Goal: Check status: Check status

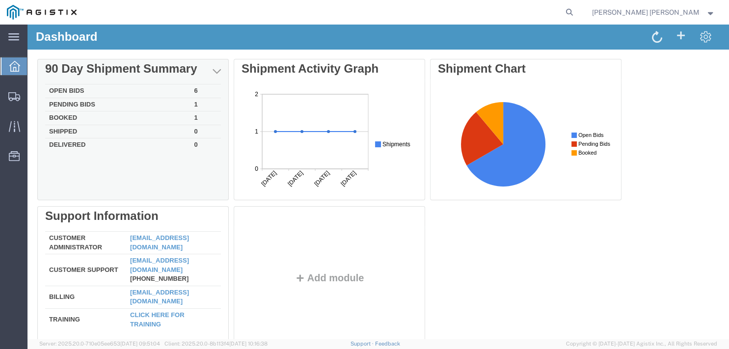
click at [85, 86] on td "Open Bids" at bounding box center [117, 91] width 145 height 14
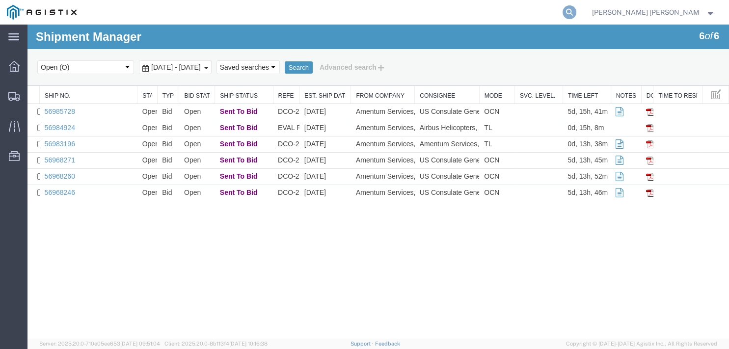
click at [577, 12] on icon at bounding box center [570, 12] width 14 height 14
paste input "56963834"
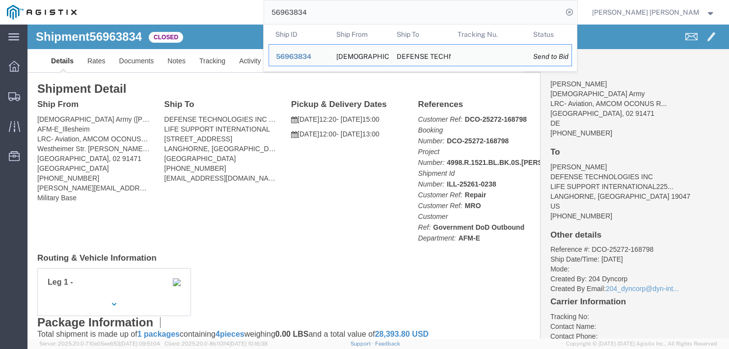
drag, startPoint x: 427, startPoint y: 10, endPoint x: 188, endPoint y: 21, distance: 239.4
click at [264, 21] on input "56963834" at bounding box center [413, 12] width 299 height 24
paste input "57"
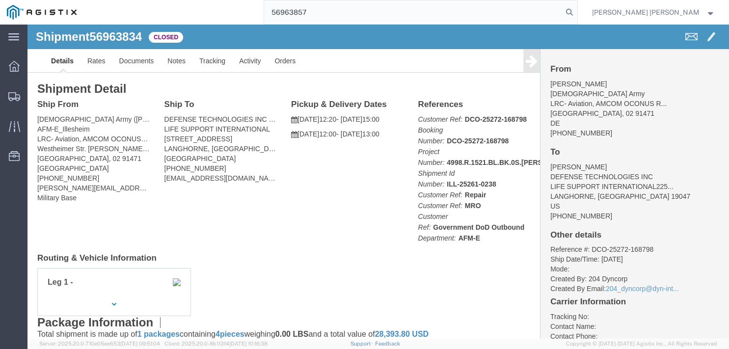
type input "56963857"
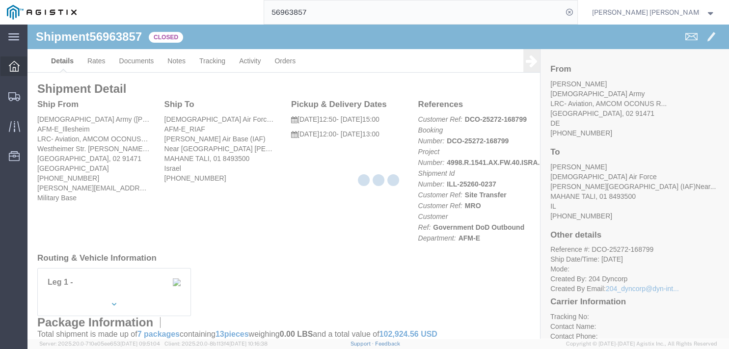
click at [21, 66] on div at bounding box center [14, 66] width 28 height 20
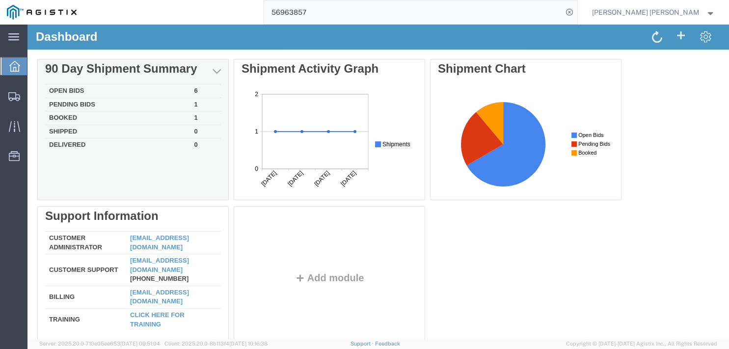
click at [89, 88] on td "Open Bids" at bounding box center [117, 91] width 145 height 14
